Goal: Navigation & Orientation: Find specific page/section

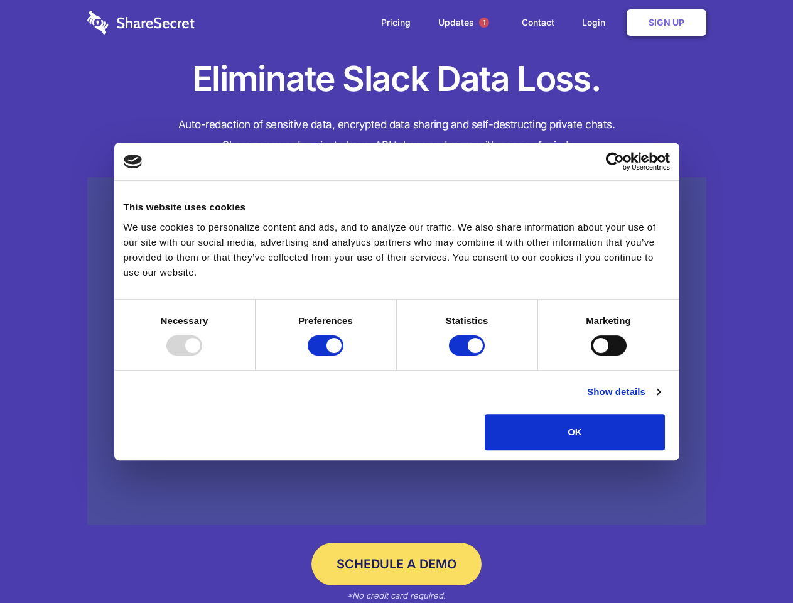
click at [202, 356] on div at bounding box center [184, 345] width 36 height 20
click at [344, 356] on input "Preferences" at bounding box center [326, 345] width 36 height 20
checkbox input "false"
click at [469, 356] on input "Statistics" at bounding box center [467, 345] width 36 height 20
checkbox input "false"
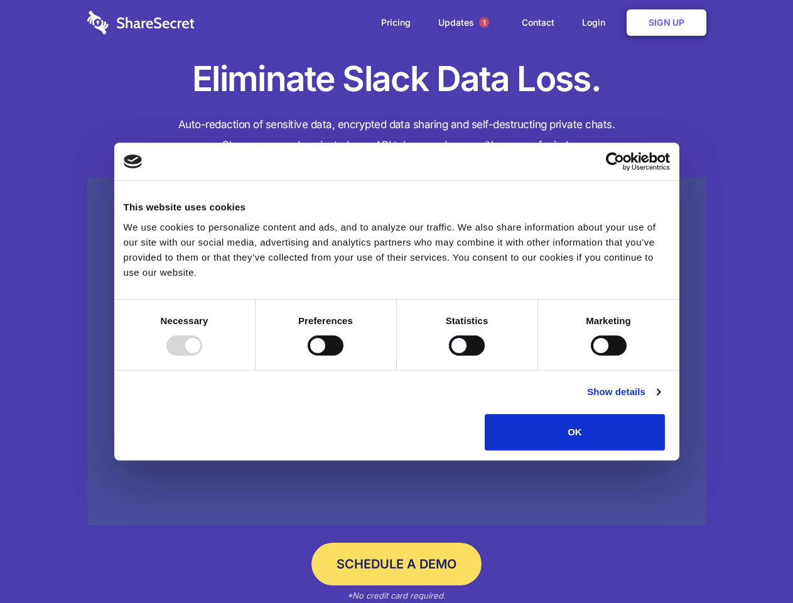
checkbox input "false"
click at [591, 356] on input "Marketing" at bounding box center [609, 345] width 36 height 20
checkbox input "true"
click at [660, 399] on link "Show details" at bounding box center [623, 391] width 73 height 15
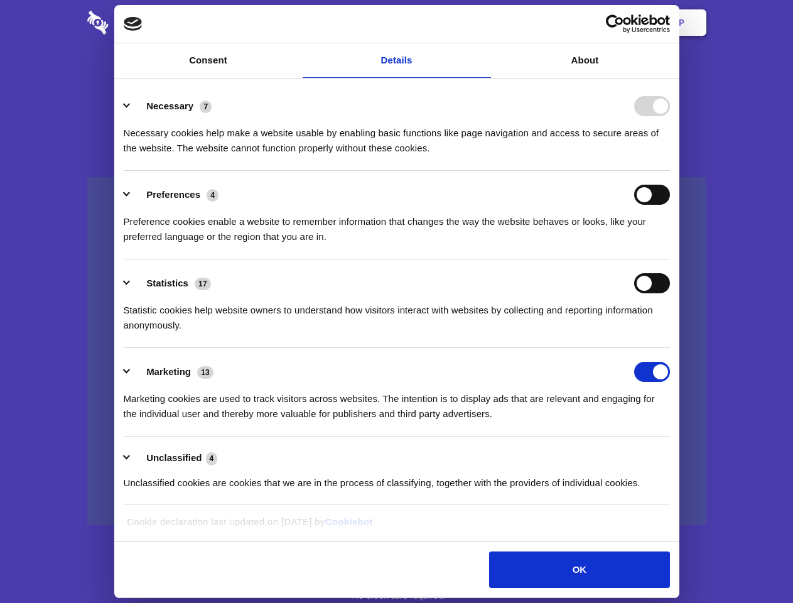
click at [670, 171] on li "Necessary 7 Necessary cookies help make a website usable by enabling basic func…" at bounding box center [397, 126] width 546 height 89
click at [484, 23] on span "1" at bounding box center [484, 23] width 10 height 10
